Goal: Information Seeking & Learning: Learn about a topic

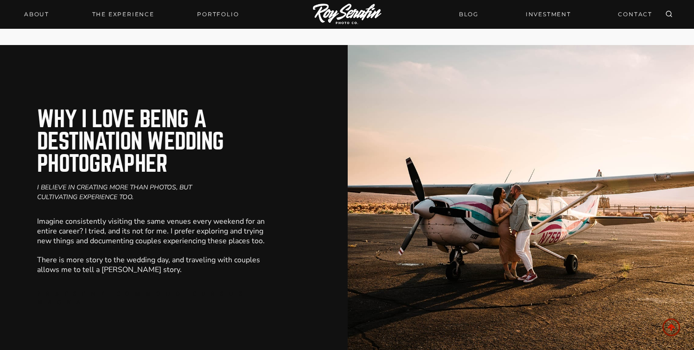
click at [340, 13] on img at bounding box center [347, 15] width 69 height 22
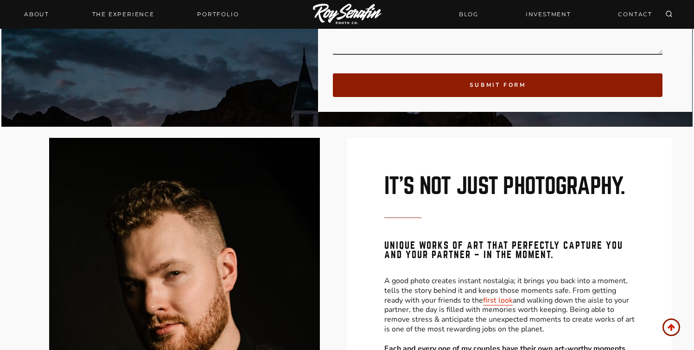
scroll to position [1425, 0]
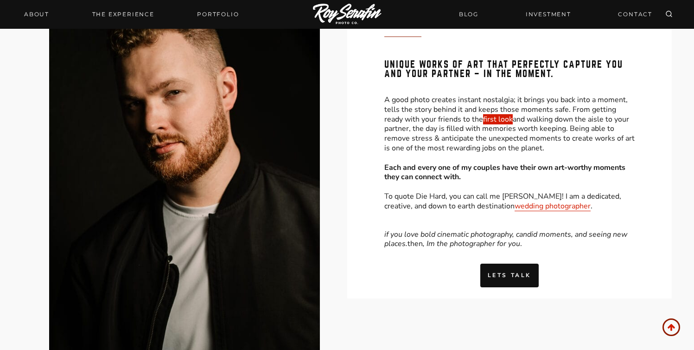
click at [483, 120] on link "first look" at bounding box center [498, 119] width 30 height 10
